Goal: Task Accomplishment & Management: Complete application form

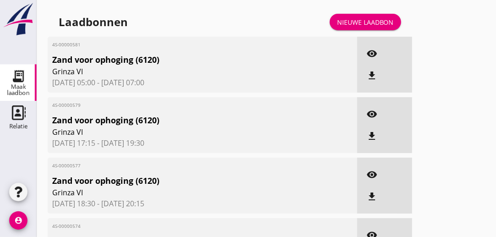
click at [385, 21] on div "Nieuwe laadbon" at bounding box center [365, 22] width 57 height 10
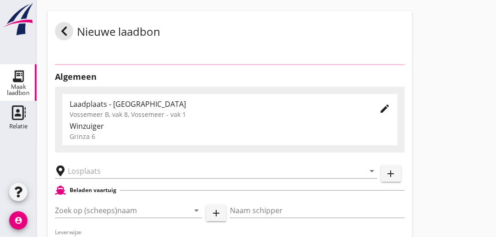
click at [111, 99] on div "Laadplaats - [GEOGRAPHIC_DATA]" at bounding box center [217, 104] width 295 height 11
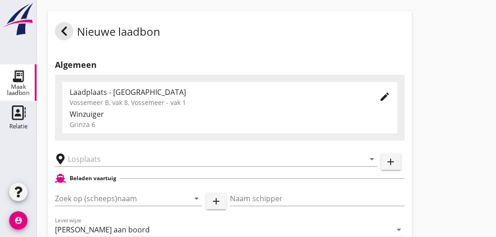
click at [385, 95] on icon "edit" at bounding box center [384, 96] width 11 height 11
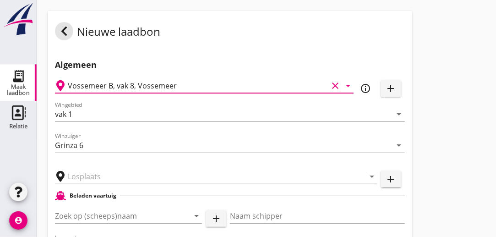
click at [191, 86] on input "Vossemeer B, vak 8, Vossemeer" at bounding box center [198, 85] width 260 height 15
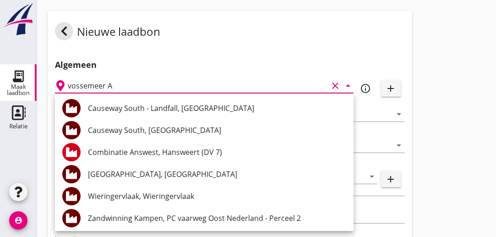
type input "vossemeer A"
click at [175, 77] on div "vossemeer A clear arrow_drop_down" at bounding box center [204, 83] width 299 height 20
click at [336, 87] on icon "clear" at bounding box center [335, 85] width 11 height 11
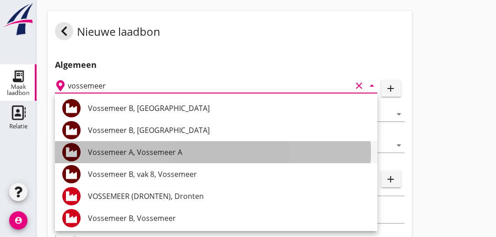
click at [113, 159] on div "Vossemeer A, Vossemeer A" at bounding box center [229, 152] width 282 height 22
type input "Vossemeer A, Vossemeer A"
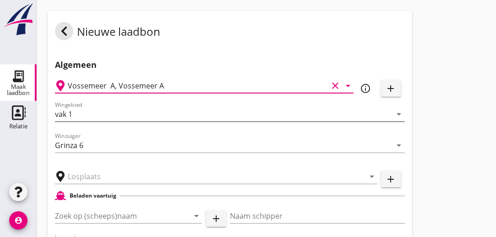
type input "Vossemeer A"
type input "Vossemeer A, Vossemeer A"
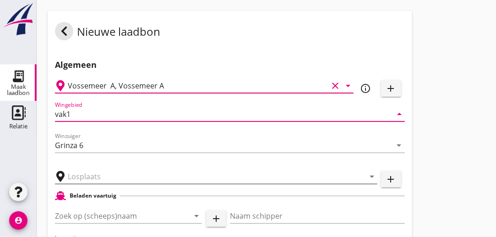
type input "vak1"
click at [112, 180] on input "text" at bounding box center [210, 176] width 284 height 15
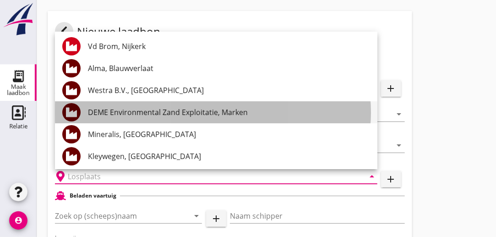
click at [148, 115] on div "DEME Environmental Zand Exploitatie, Marken" at bounding box center [229, 112] width 282 height 11
type input "DEME Environmental Zand Exploitatie, Marken"
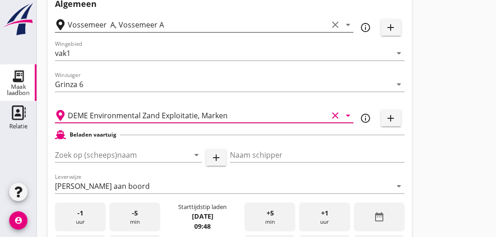
scroll to position [137, 0]
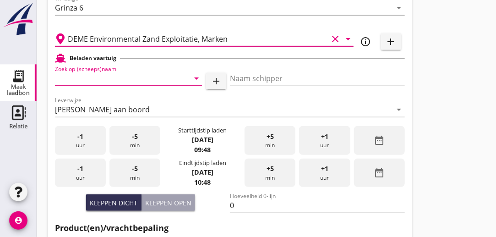
click at [138, 80] on input "Zoek op (scheeps)naam" at bounding box center [115, 78] width 121 height 15
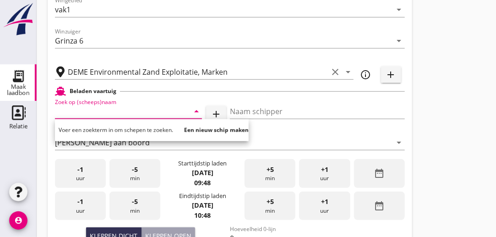
scroll to position [92, 0]
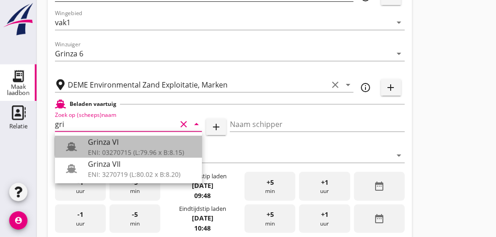
click at [99, 145] on div "Grinza VI" at bounding box center [141, 142] width 107 height 11
type input "Grinza VI"
type input "[PERSON_NAME]"
type input "646"
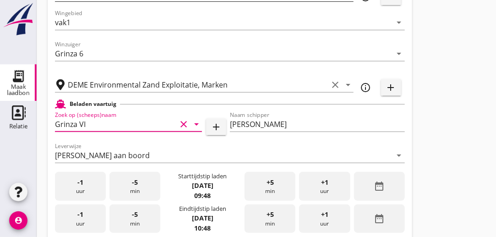
type input "Grinza VI"
click at [93, 189] on div "-1 uur" at bounding box center [80, 186] width 51 height 29
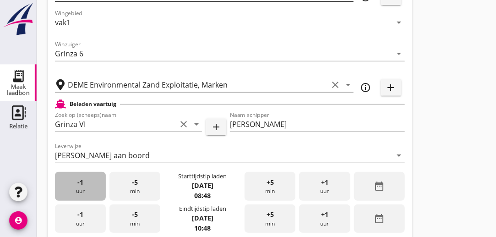
click at [93, 189] on div "-1 uur" at bounding box center [80, 186] width 51 height 29
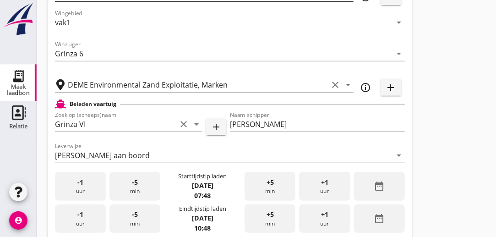
click at [93, 189] on div "-1 uur" at bounding box center [80, 186] width 51 height 29
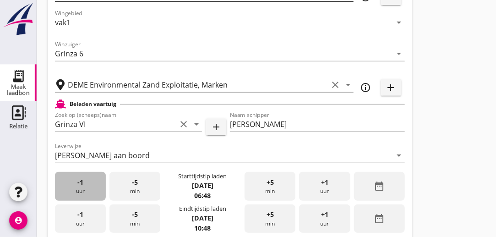
click at [93, 189] on div "-1 uur" at bounding box center [80, 186] width 51 height 29
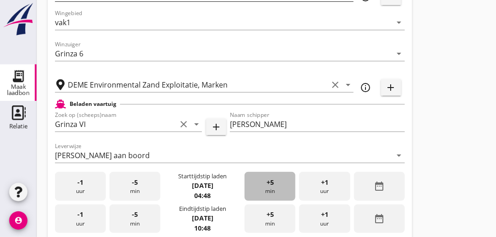
click at [269, 187] on div "+5 min" at bounding box center [270, 186] width 51 height 29
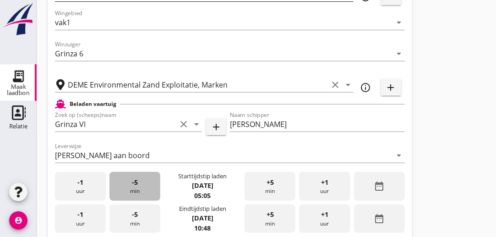
click at [136, 185] on span "-5" at bounding box center [135, 182] width 6 height 10
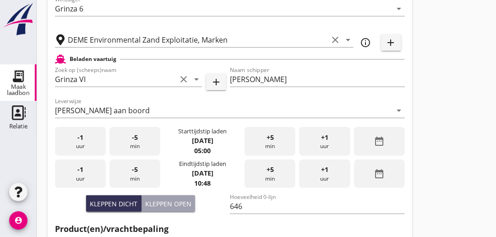
scroll to position [137, 0]
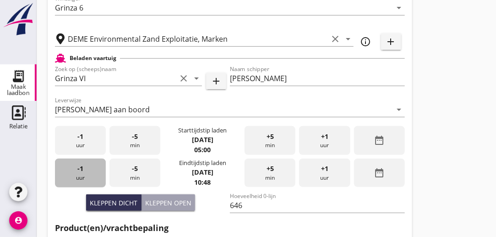
click at [90, 181] on div "-1 uur" at bounding box center [80, 173] width 51 height 29
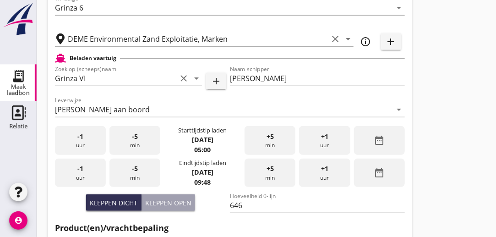
click at [90, 181] on div "-1 uur" at bounding box center [80, 173] width 51 height 29
click at [128, 170] on div "-5 min" at bounding box center [135, 173] width 51 height 29
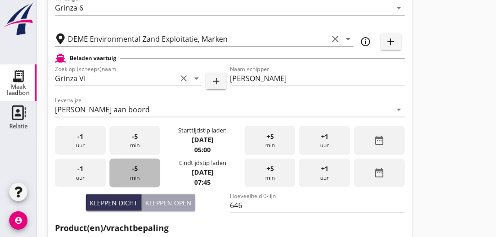
click at [127, 170] on div "-5 min" at bounding box center [135, 173] width 51 height 29
click at [126, 170] on div "-5 min" at bounding box center [135, 173] width 51 height 29
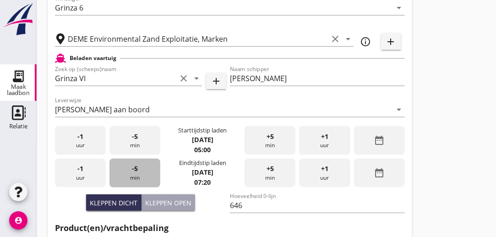
click at [126, 170] on div "-5 min" at bounding box center [135, 173] width 51 height 29
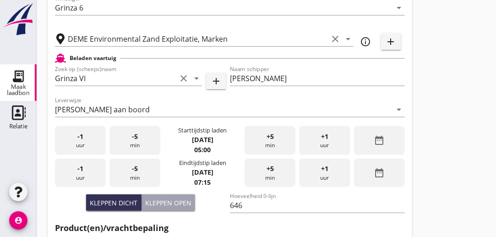
click at [126, 170] on div "-5 min" at bounding box center [135, 173] width 51 height 29
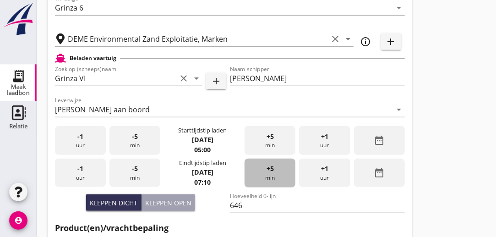
click at [280, 174] on div "+5 min" at bounding box center [270, 173] width 51 height 29
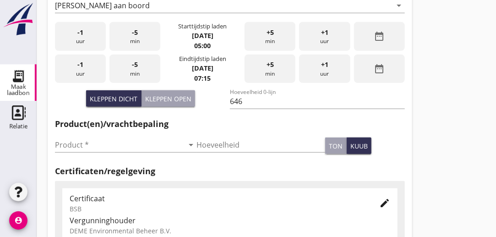
scroll to position [229, 0]
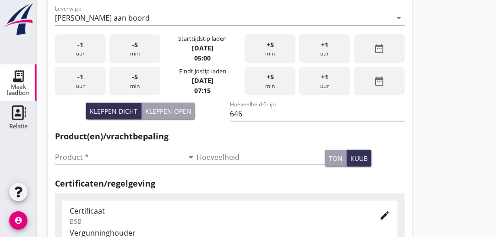
click at [149, 79] on div "-5 min" at bounding box center [135, 81] width 51 height 29
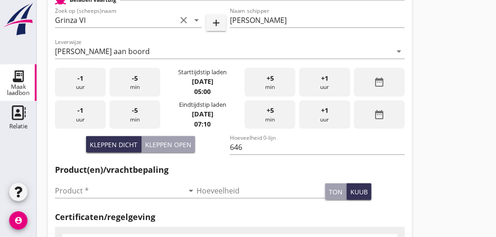
scroll to position [183, 0]
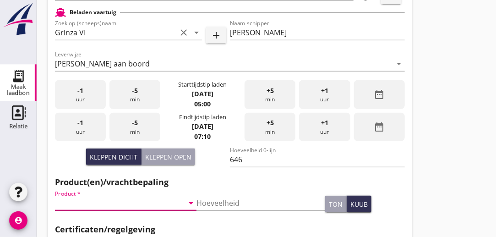
click at [99, 204] on input "Product *" at bounding box center [119, 203] width 129 height 15
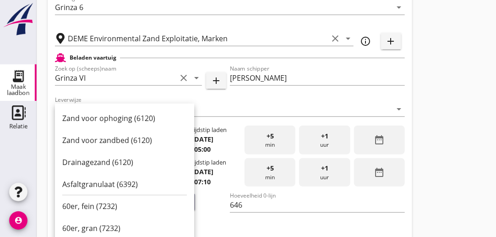
scroll to position [137, 0]
drag, startPoint x: 109, startPoint y: 68, endPoint x: 105, endPoint y: 78, distance: 10.7
click at [109, 69] on div "Zoek op (scheeps)naam Grinza VI clear arrow_drop_down add" at bounding box center [140, 80] width 171 height 29
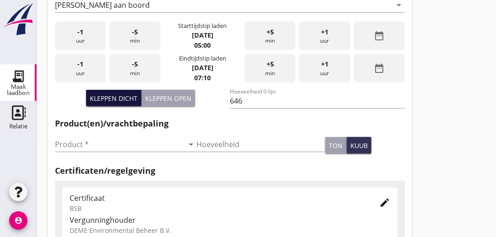
scroll to position [229, 0]
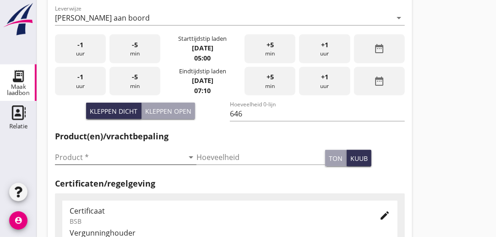
click at [96, 159] on input "Product *" at bounding box center [119, 157] width 129 height 15
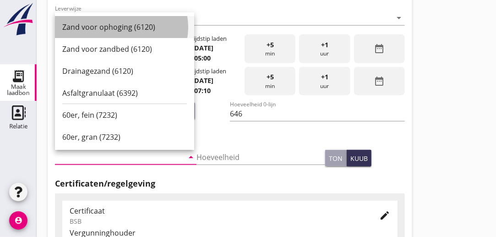
click at [93, 30] on div "Zand voor ophoging (6120)" at bounding box center [124, 27] width 125 height 11
type input "Zand voor ophoging (6120)"
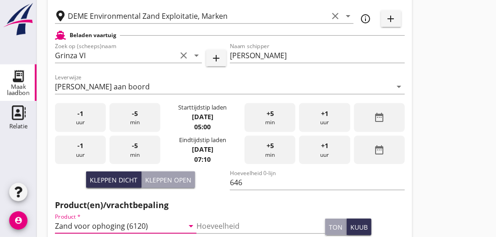
scroll to position [115, 0]
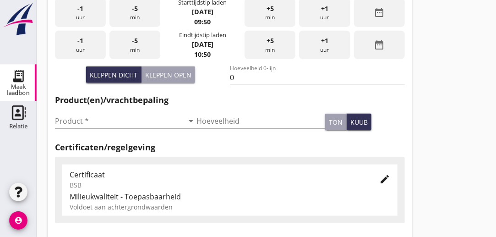
scroll to position [260, 0]
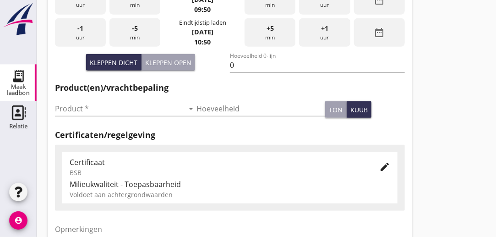
click at [385, 165] on icon "edit" at bounding box center [384, 166] width 11 height 11
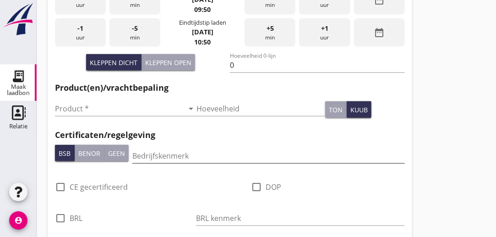
click at [169, 154] on input "Bedrijfskenmerk" at bounding box center [268, 155] width 273 height 15
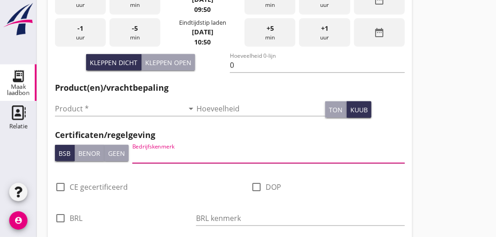
type input "DEME"
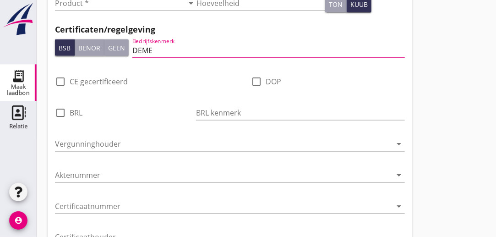
scroll to position [398, 0]
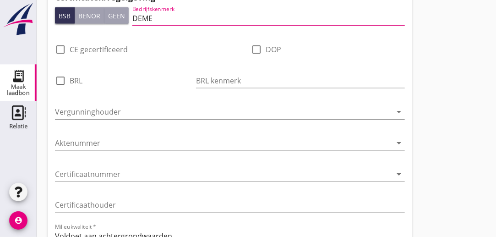
click at [138, 114] on input "Vergunninghouder" at bounding box center [223, 111] width 337 height 15
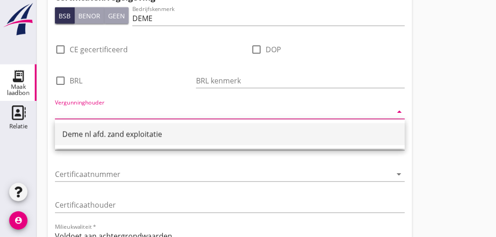
click at [115, 135] on div "Deme nl afd. zand exploitatie" at bounding box center [229, 134] width 335 height 11
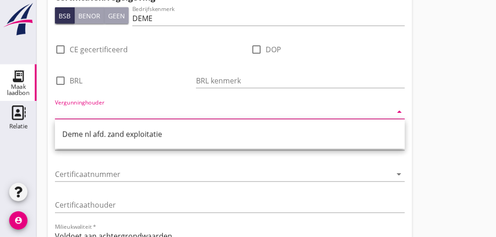
type input "Deme nl afd. zand exploitatie"
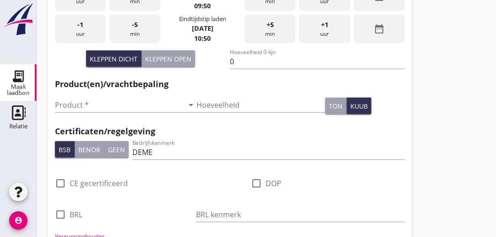
scroll to position [260, 0]
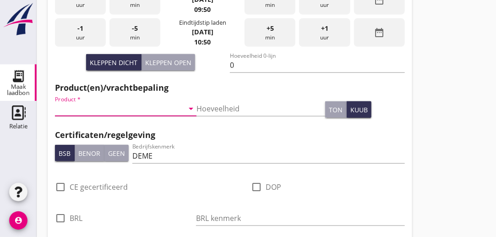
click at [98, 114] on input "Product *" at bounding box center [119, 108] width 129 height 15
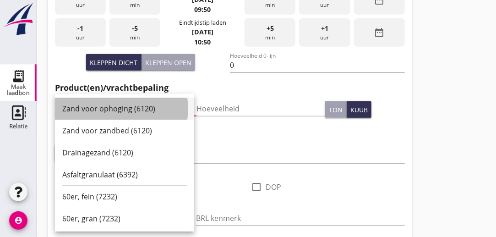
click at [105, 110] on div "Zand voor ophoging (6120)" at bounding box center [124, 108] width 125 height 11
type input "Zand voor ophoging (6120)"
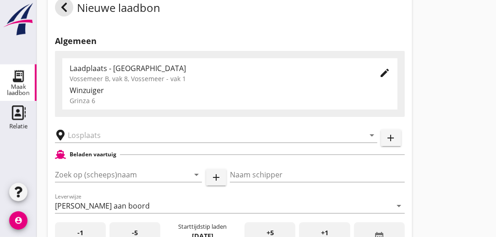
scroll to position [0, 0]
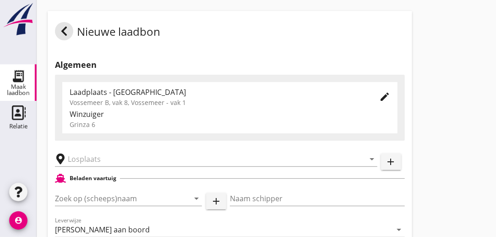
click at [387, 99] on icon "edit" at bounding box center [384, 96] width 11 height 11
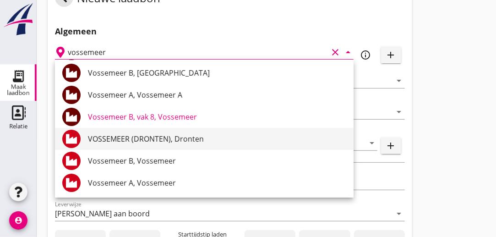
scroll to position [46, 0]
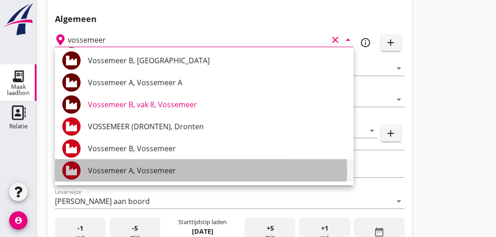
click at [160, 175] on div "Vossemeer A, Vossemeer" at bounding box center [217, 170] width 258 height 11
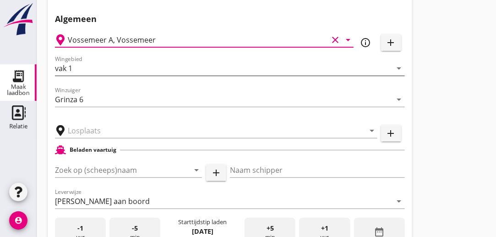
type input "Vossemeer A, Vossemeer"
click at [164, 70] on input "vak 1" at bounding box center [223, 68] width 337 height 15
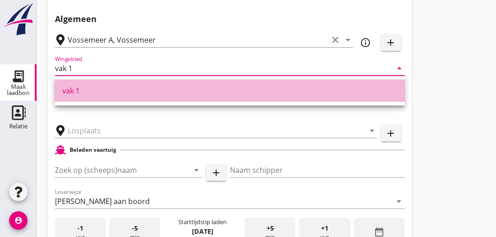
click at [118, 94] on div "vak 1" at bounding box center [229, 90] width 335 height 11
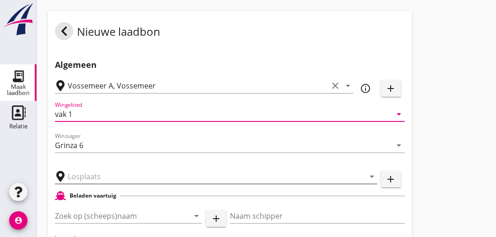
scroll to position [0, 0]
click at [145, 180] on input "text" at bounding box center [210, 176] width 284 height 15
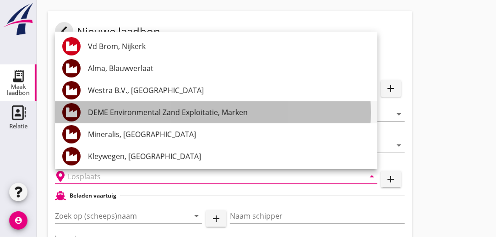
click at [138, 118] on div "DEME Environmental Zand Exploitatie, Marken" at bounding box center [229, 112] width 282 height 22
type input "DEME Environmental Zand Exploitatie, Marken"
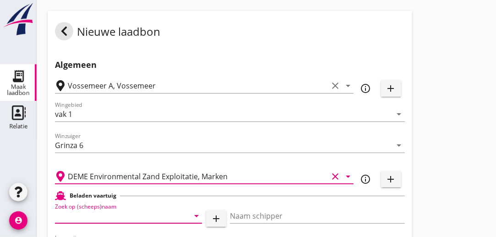
click at [135, 217] on input "Zoek op (scheeps)naam" at bounding box center [115, 216] width 121 height 15
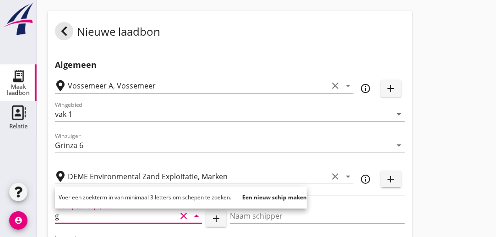
type input "gr"
type input "Vossemaar A"
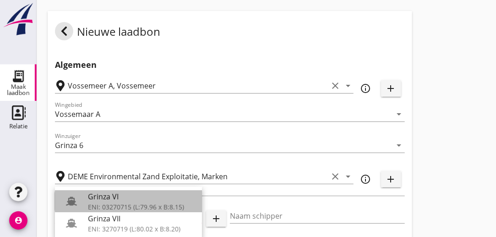
click at [107, 207] on div "ENI: 03270715 (L:79.96 x B:8.15)" at bounding box center [141, 207] width 107 height 10
type input "Grinza VI"
type input "[PERSON_NAME]"
type input "646"
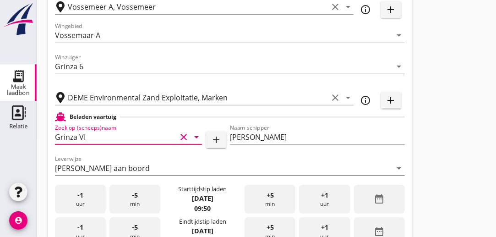
scroll to position [92, 0]
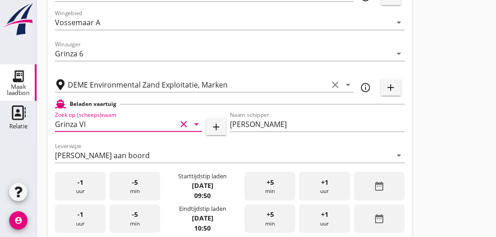
type input "Grinza VI"
click at [72, 187] on div "-1 uur" at bounding box center [80, 186] width 51 height 29
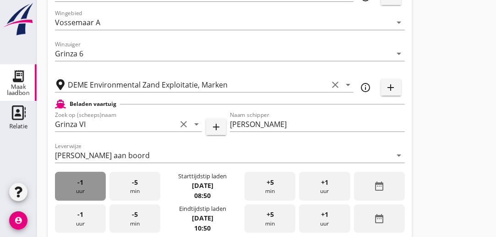
click at [72, 187] on div "-1 uur" at bounding box center [80, 186] width 51 height 29
click at [74, 187] on div "-1 uur" at bounding box center [80, 186] width 51 height 29
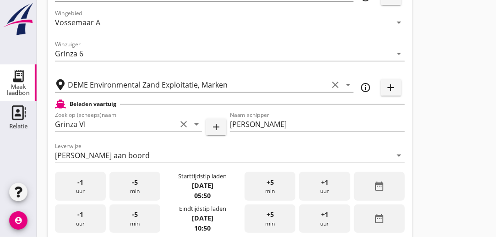
click at [269, 195] on div "+5 min" at bounding box center [270, 186] width 51 height 29
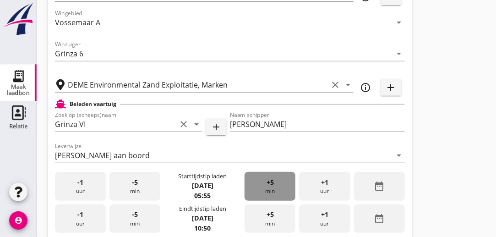
click at [269, 195] on div "+5 min" at bounding box center [270, 186] width 51 height 29
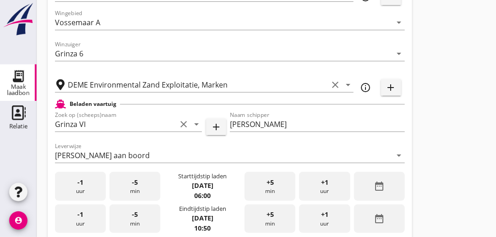
click at [91, 198] on div "-1 uur" at bounding box center [80, 186] width 51 height 29
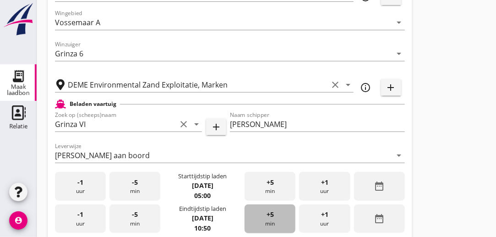
click at [274, 221] on div "+5 min" at bounding box center [270, 218] width 51 height 29
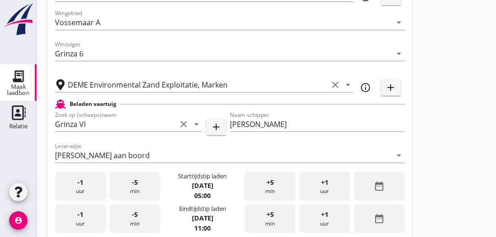
click at [273, 221] on div "+5 min" at bounding box center [270, 218] width 51 height 29
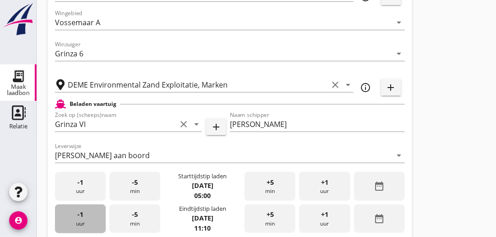
click at [73, 213] on div "-1 uur" at bounding box center [80, 218] width 51 height 29
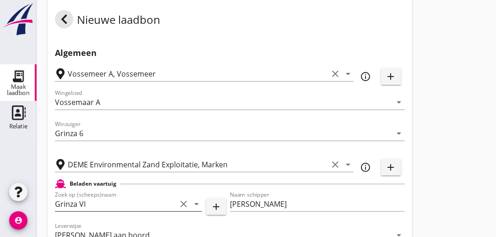
scroll to position [0, 0]
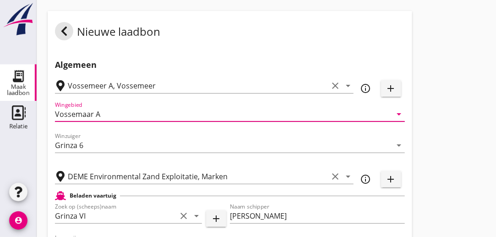
click at [100, 115] on input "Vossemaar A" at bounding box center [223, 114] width 337 height 15
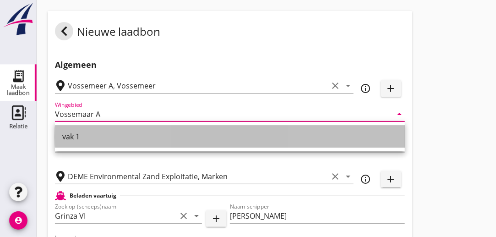
click at [73, 143] on div "vak 1" at bounding box center [229, 137] width 335 height 22
type input "vak 1"
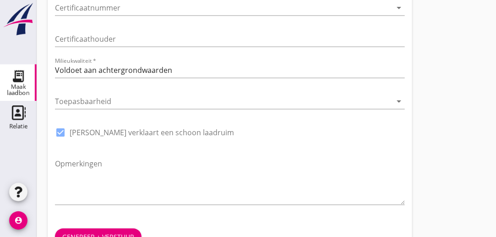
scroll to position [608, 0]
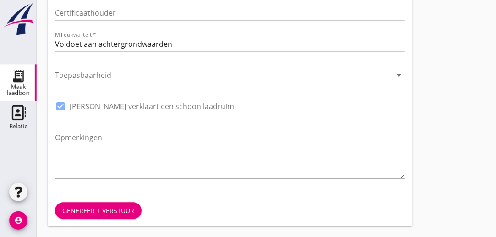
click at [79, 214] on div "Genereer + verstuur" at bounding box center [98, 211] width 72 height 10
